Goal: Task Accomplishment & Management: Use online tool/utility

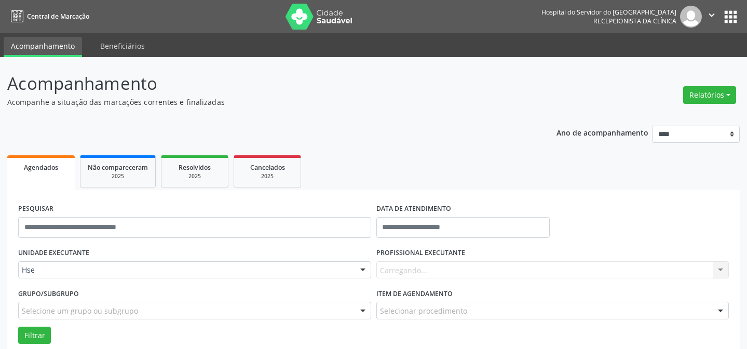
select select "*"
click at [424, 208] on label "DATA DE ATENDIMENTO" at bounding box center [413, 209] width 75 height 16
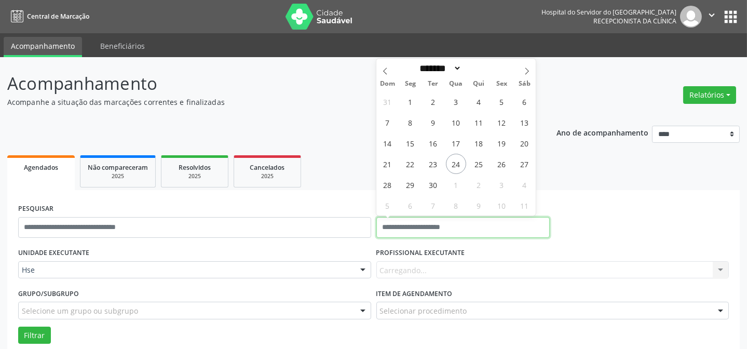
click at [408, 228] on input "text" at bounding box center [463, 227] width 174 height 21
click at [454, 166] on span "24" at bounding box center [456, 164] width 20 height 20
type input "**********"
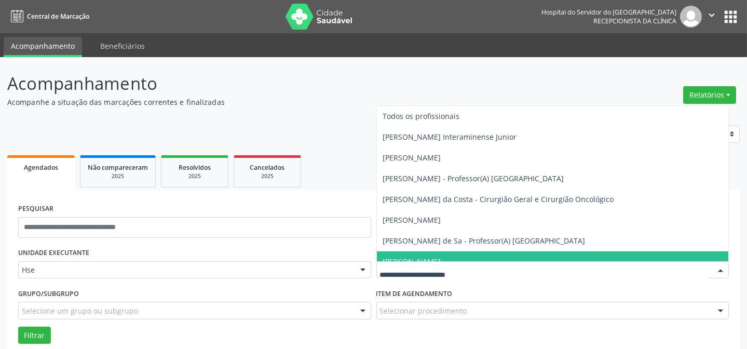
type input "*"
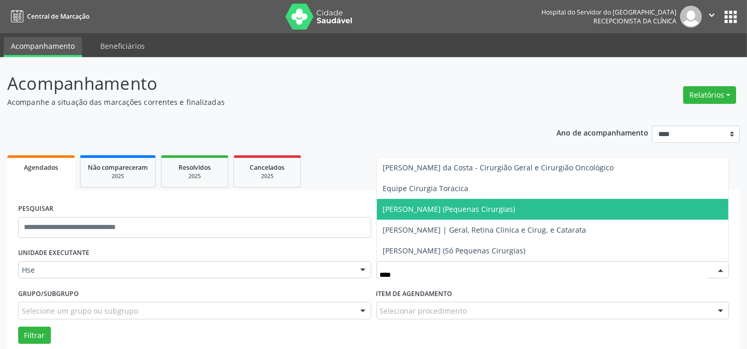
click at [426, 200] on span "[PERSON_NAME] (Pequenas Cirurgias)" at bounding box center [553, 209] width 352 height 21
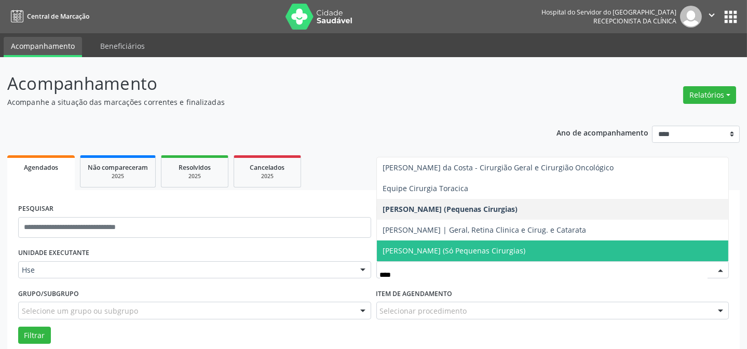
type input "*****"
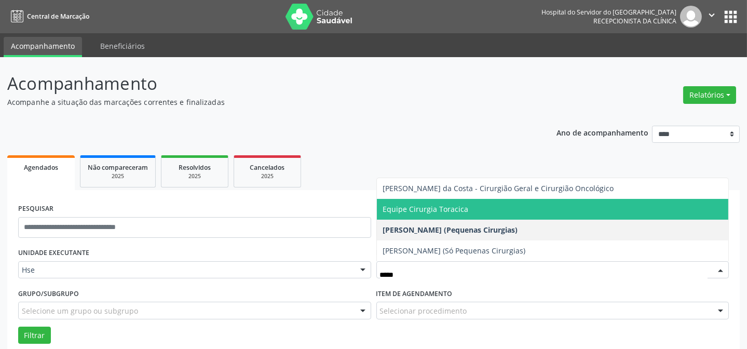
click at [416, 212] on span "Equipe Cirurgia Toracica" at bounding box center [426, 209] width 86 height 10
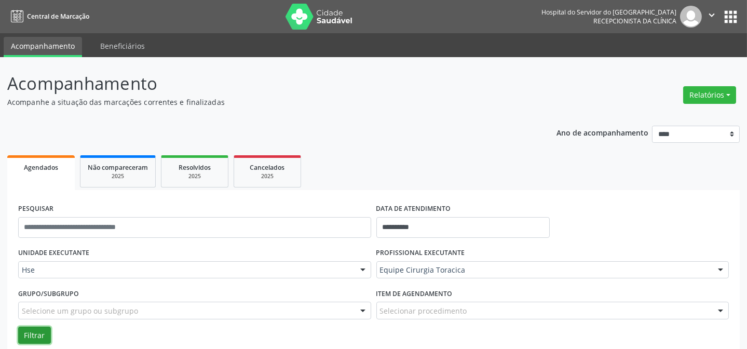
click at [30, 333] on button "Filtrar" at bounding box center [34, 335] width 33 height 18
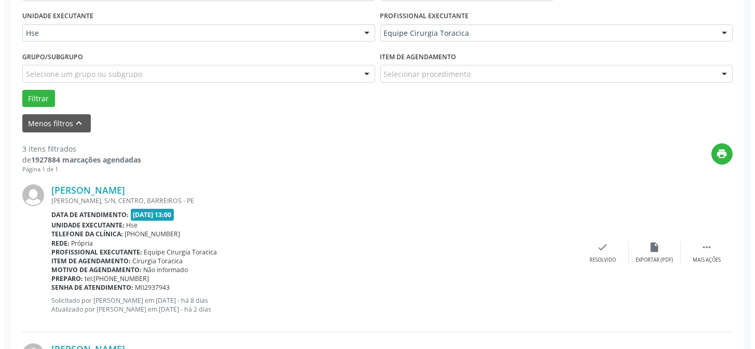
scroll to position [283, 0]
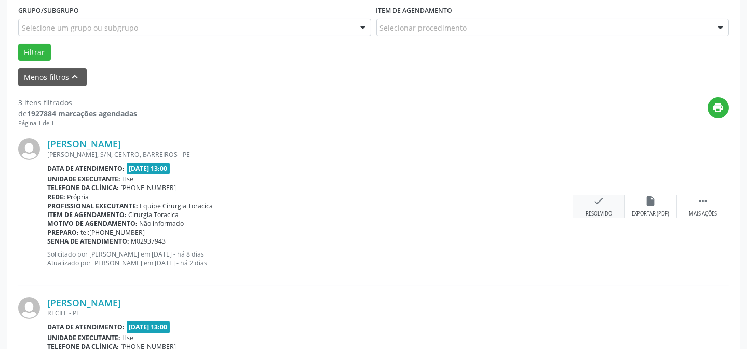
click at [604, 211] on div "Resolvido" at bounding box center [598, 213] width 26 height 7
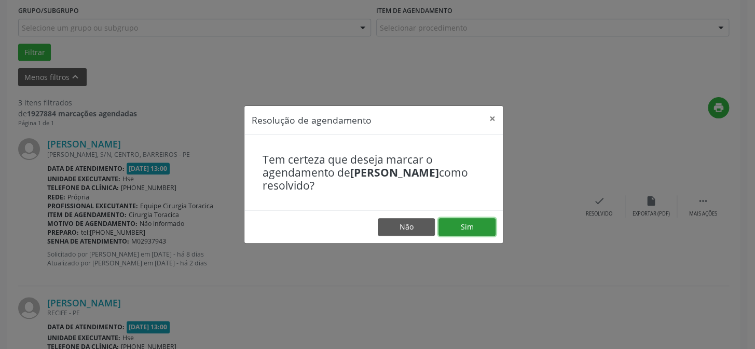
click at [483, 234] on button "Sim" at bounding box center [467, 227] width 57 height 18
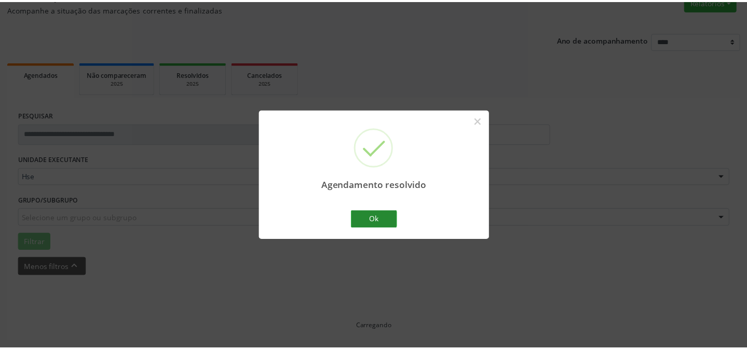
scroll to position [93, 0]
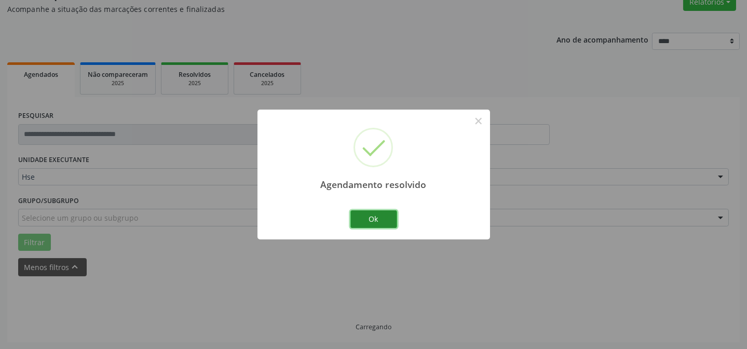
click at [382, 215] on button "Ok" at bounding box center [373, 219] width 47 height 18
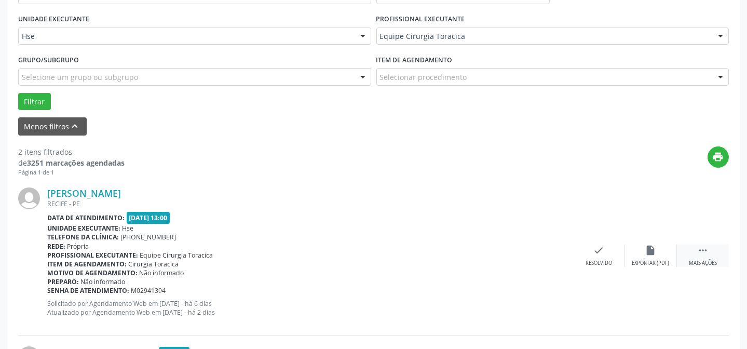
scroll to position [234, 0]
drag, startPoint x: 714, startPoint y: 262, endPoint x: 691, endPoint y: 263, distance: 22.4
click at [713, 262] on div "Mais ações" at bounding box center [703, 262] width 28 height 7
click at [662, 259] on div "Não compareceu" at bounding box center [651, 262] width 44 height 7
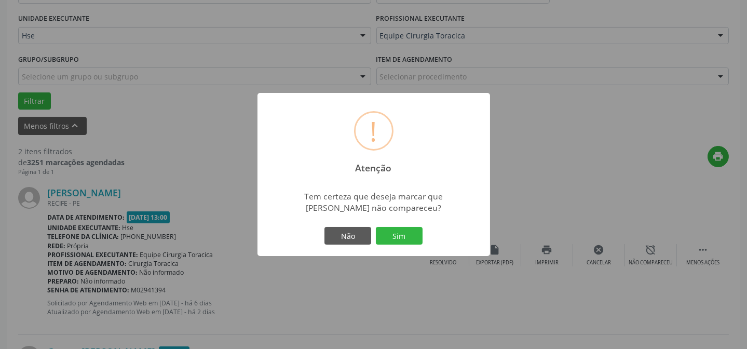
click at [391, 244] on div "Não Sim" at bounding box center [373, 236] width 103 height 22
click at [393, 239] on button "Sim" at bounding box center [399, 236] width 47 height 18
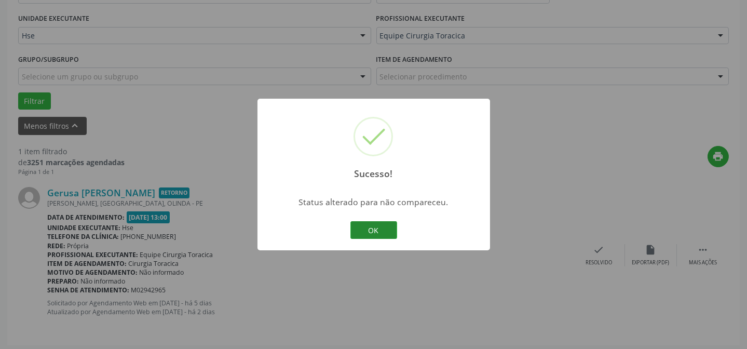
click at [358, 224] on button "OK" at bounding box center [373, 230] width 47 height 18
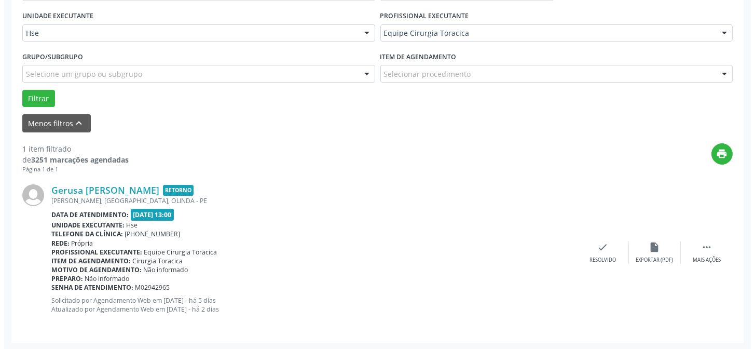
scroll to position [237, 0]
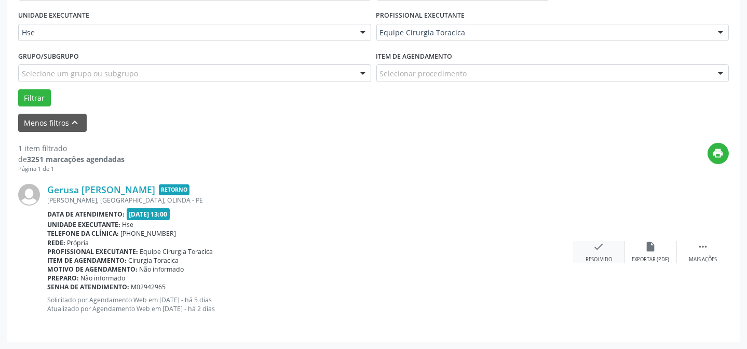
click at [607, 256] on div "Resolvido" at bounding box center [598, 259] width 26 height 7
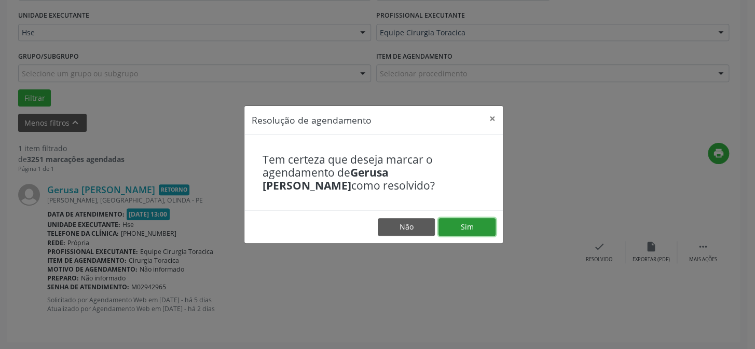
click at [473, 229] on button "Sim" at bounding box center [467, 227] width 57 height 18
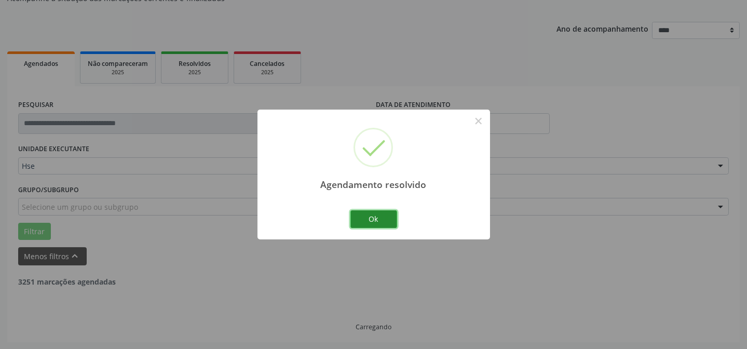
scroll to position [70, 0]
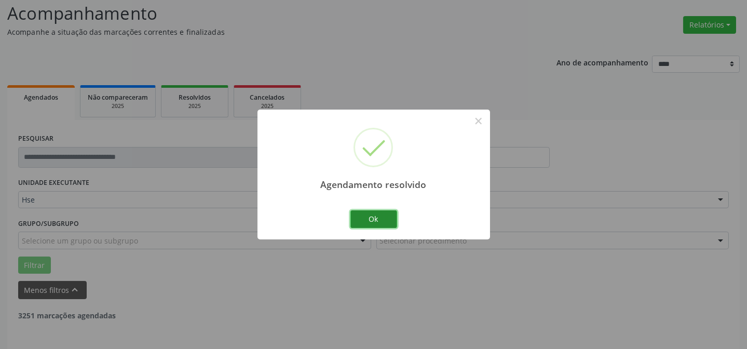
click at [376, 213] on button "Ok" at bounding box center [373, 219] width 47 height 18
